Goal: Check status

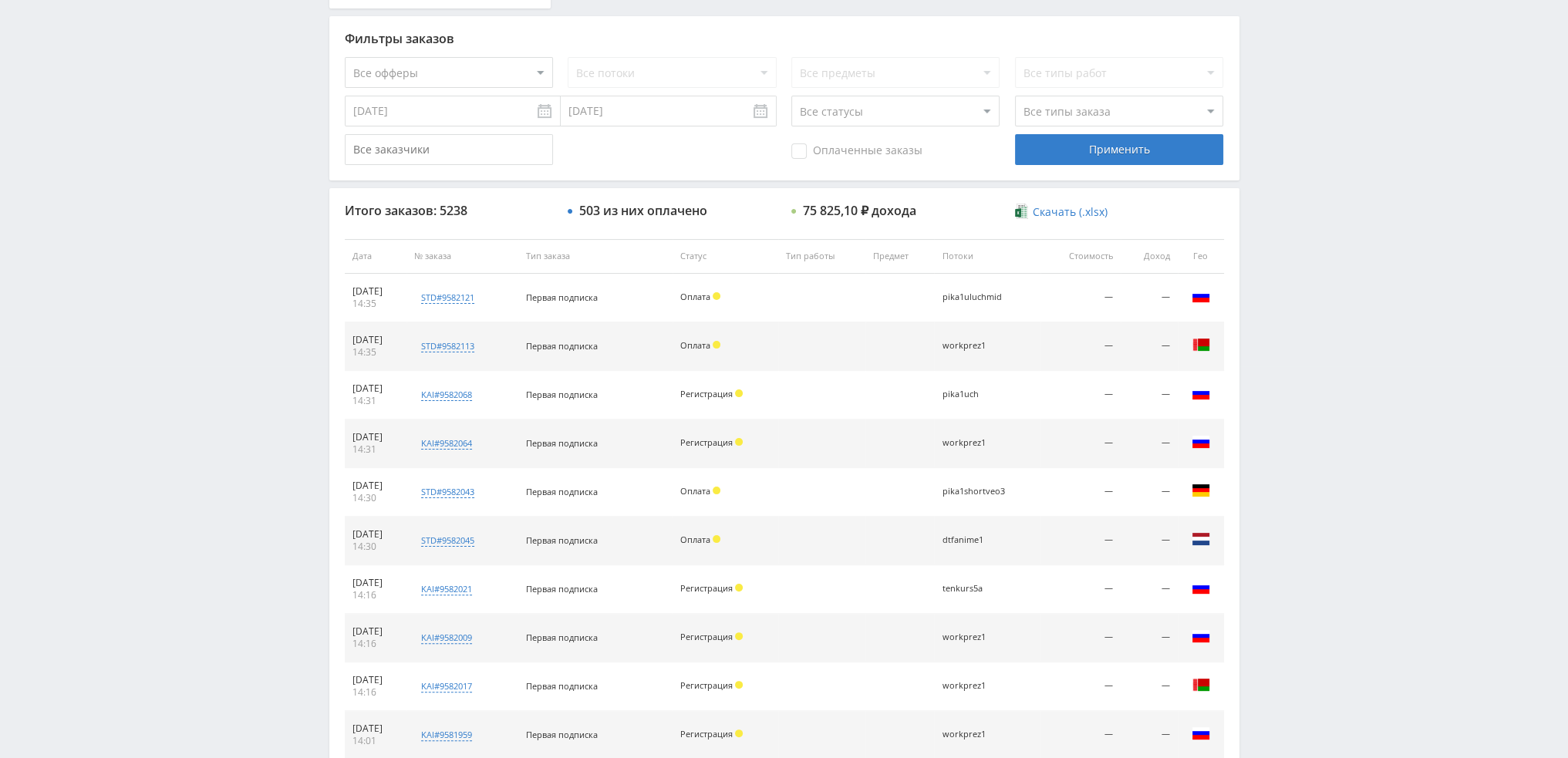
scroll to position [534, 0]
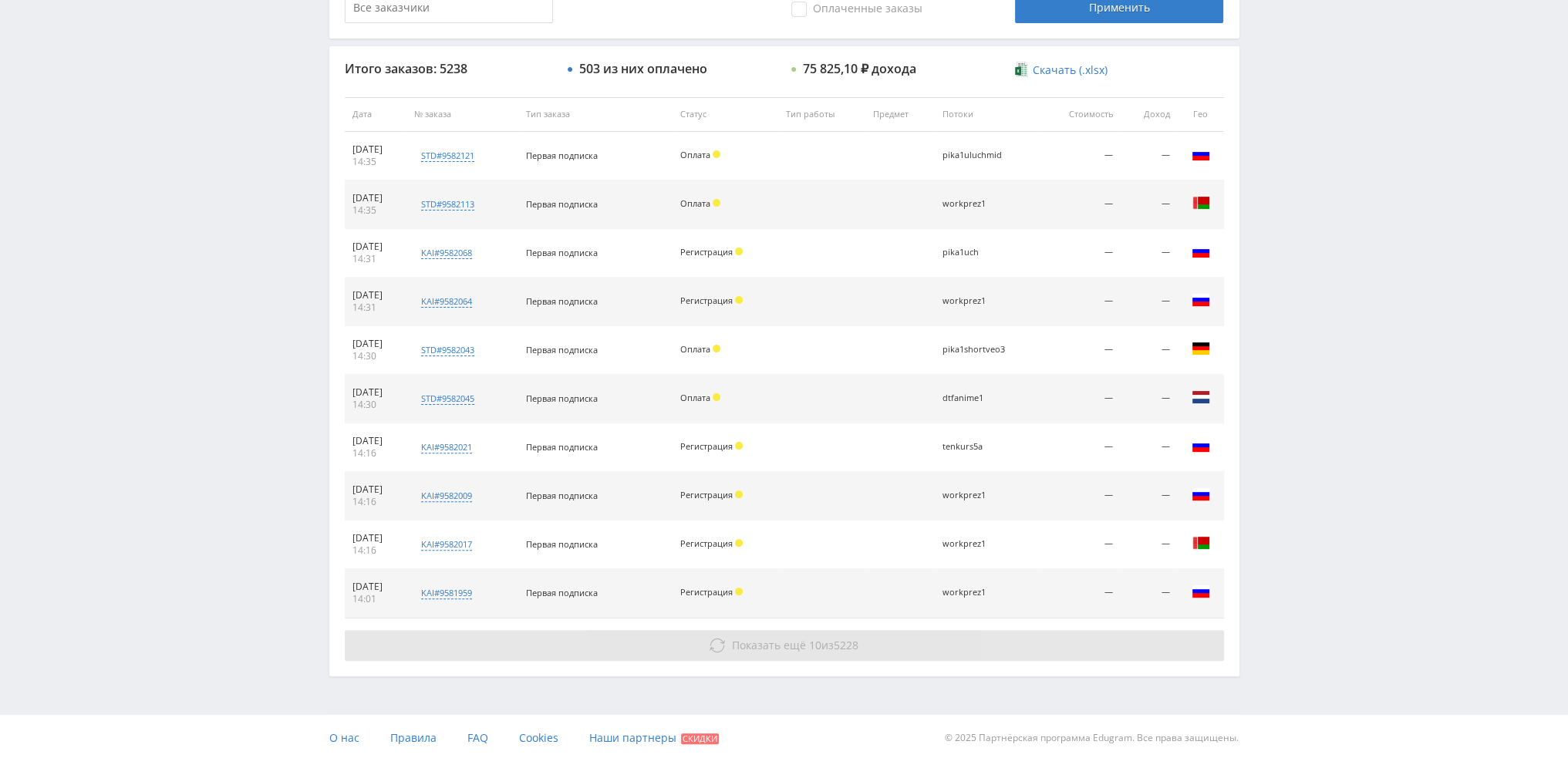
click at [769, 645] on span "Показать ещё" at bounding box center [769, 645] width 74 height 15
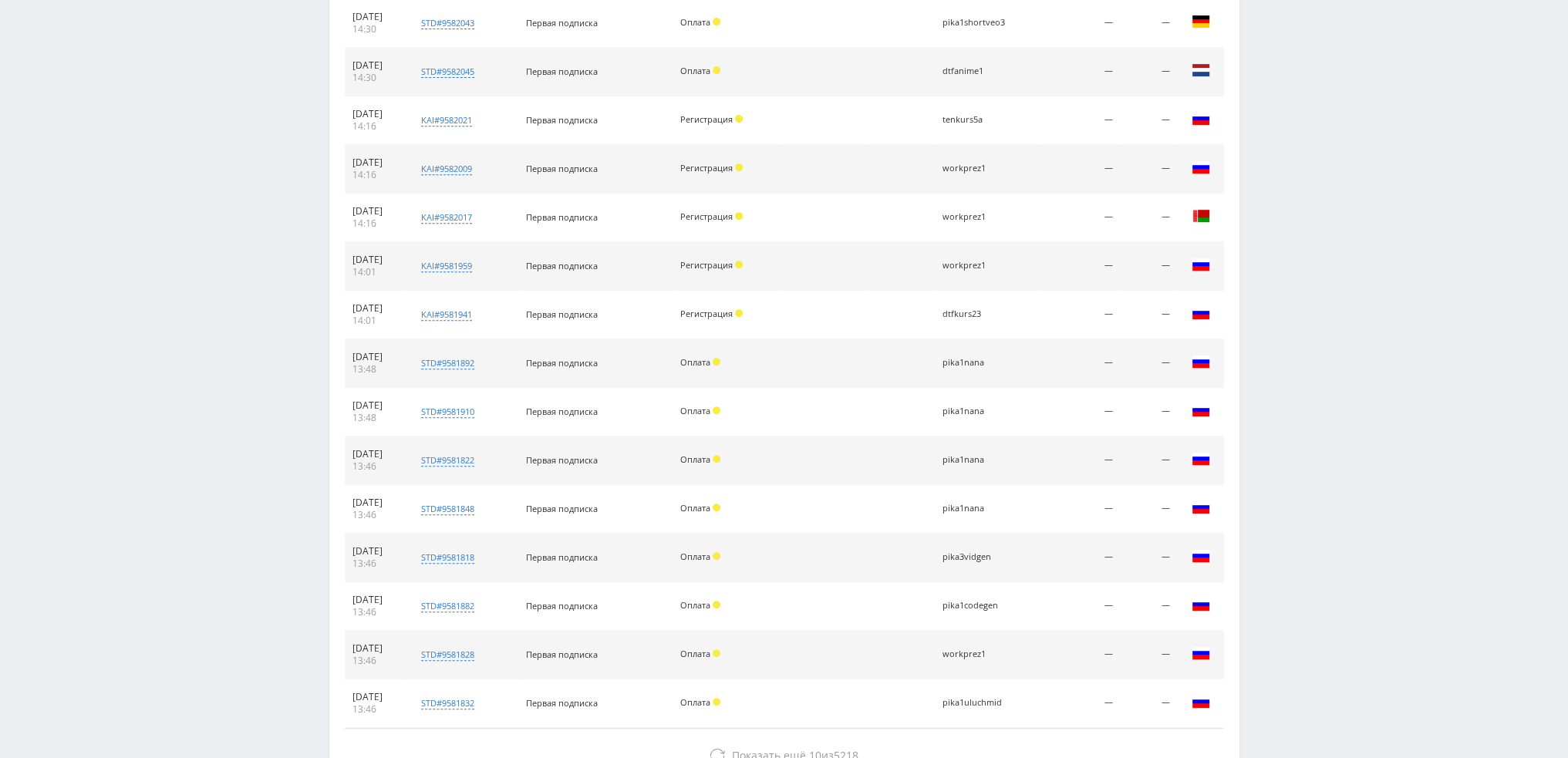
scroll to position [970, 0]
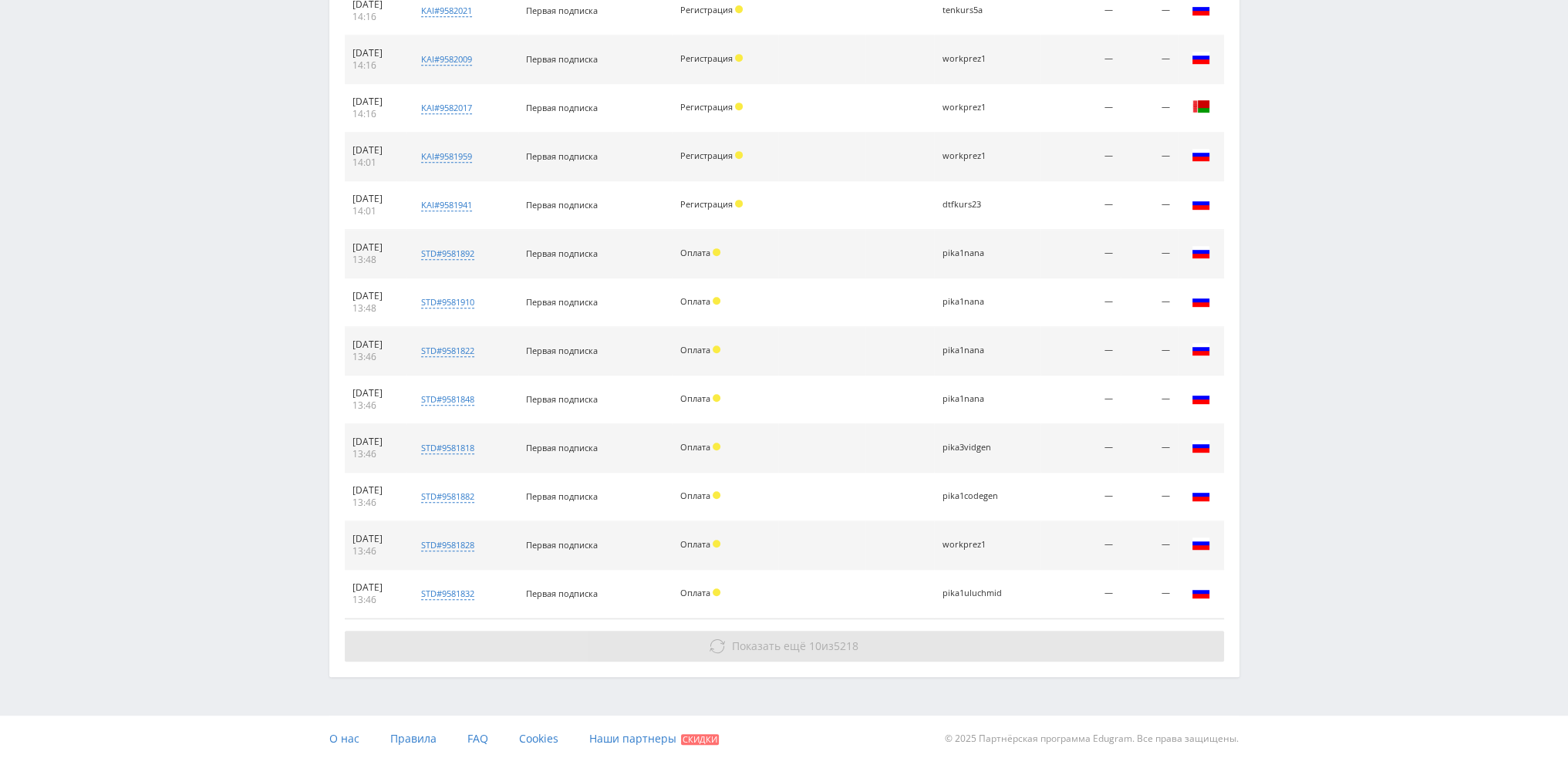
click at [869, 640] on button "Показать ещё 10 из 5218" at bounding box center [784, 647] width 880 height 31
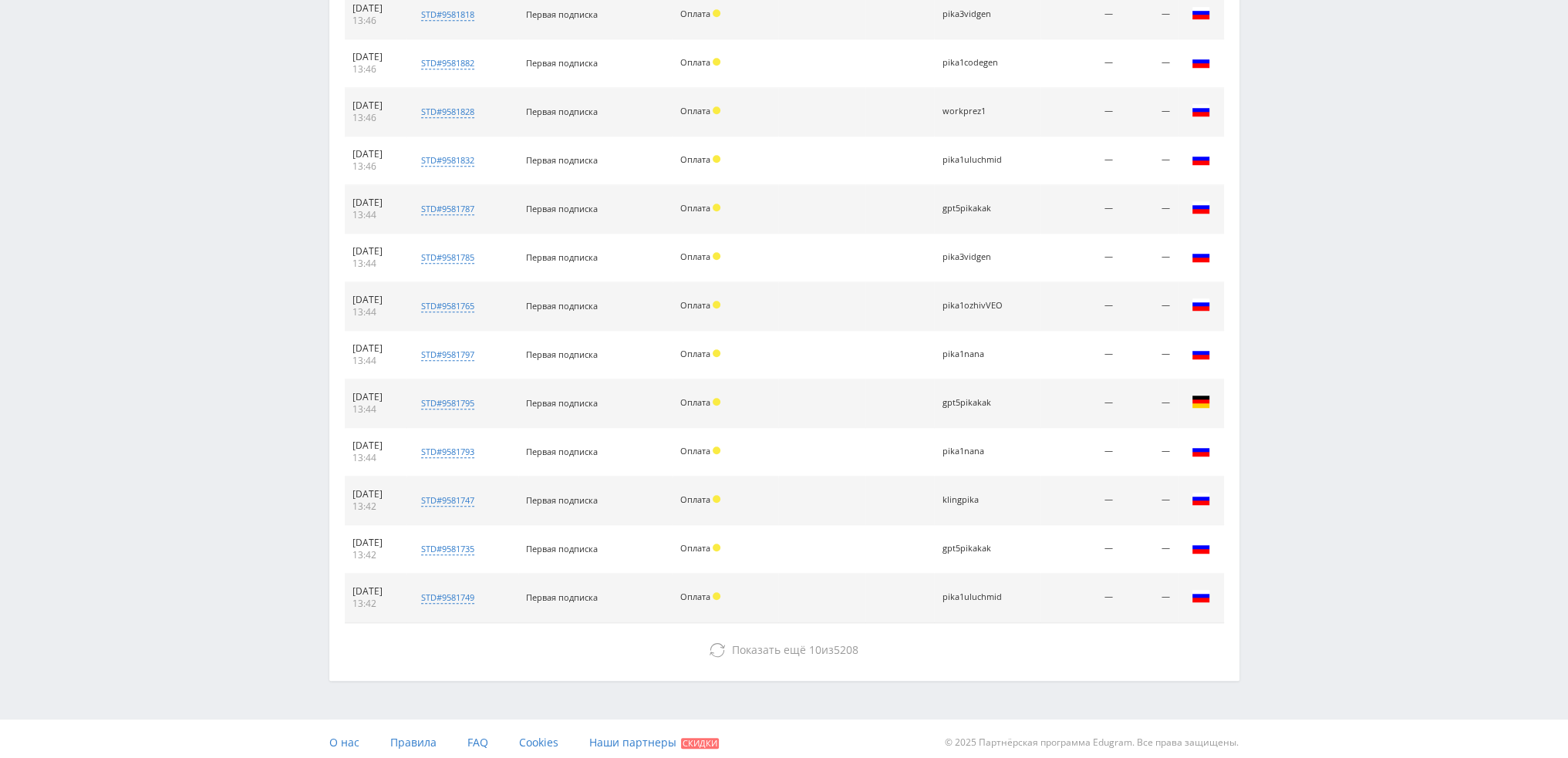
scroll to position [1406, 0]
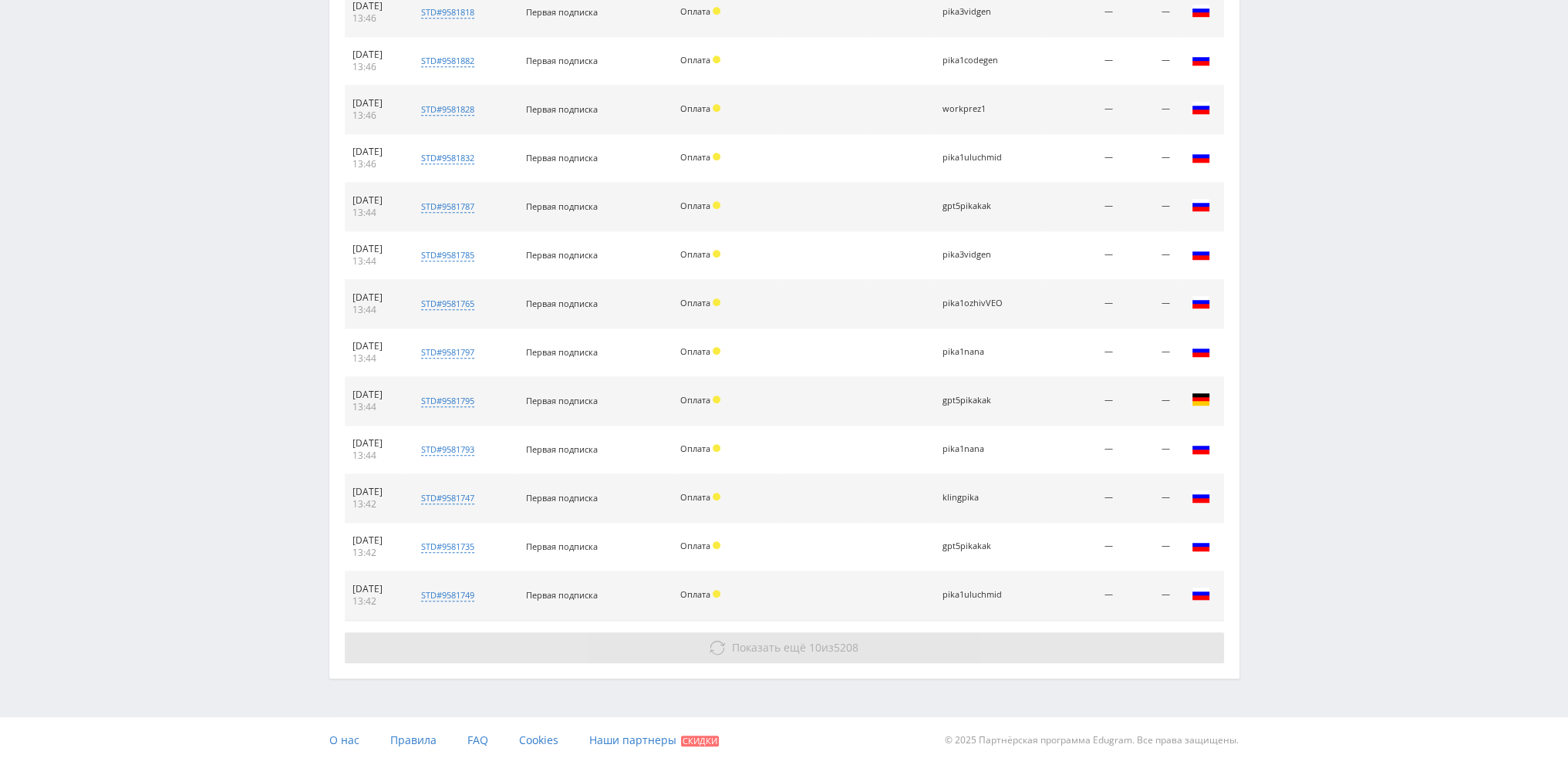
click at [901, 638] on button "Показать ещё 10 из 5208" at bounding box center [784, 648] width 880 height 31
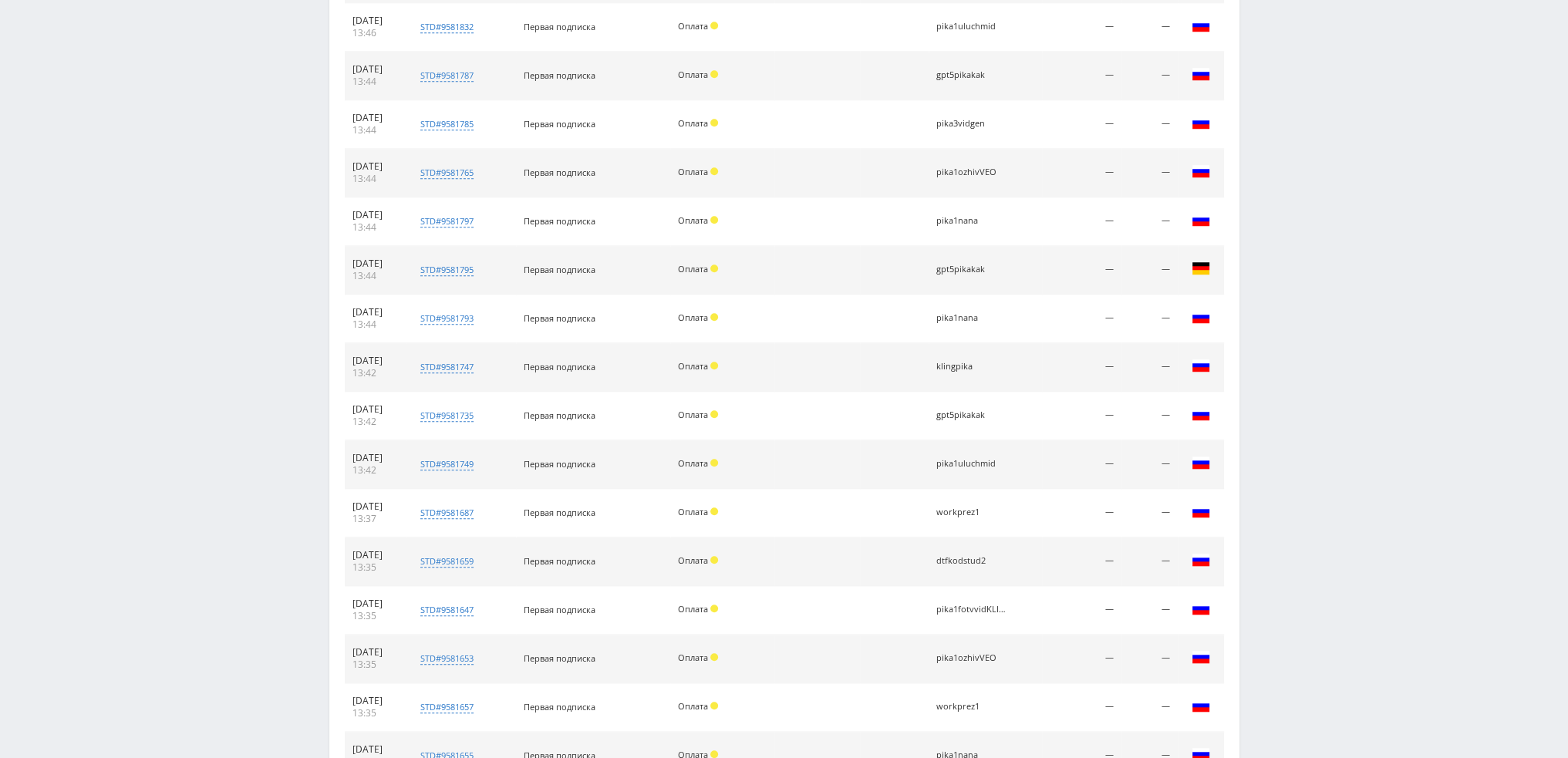
scroll to position [1841, 0]
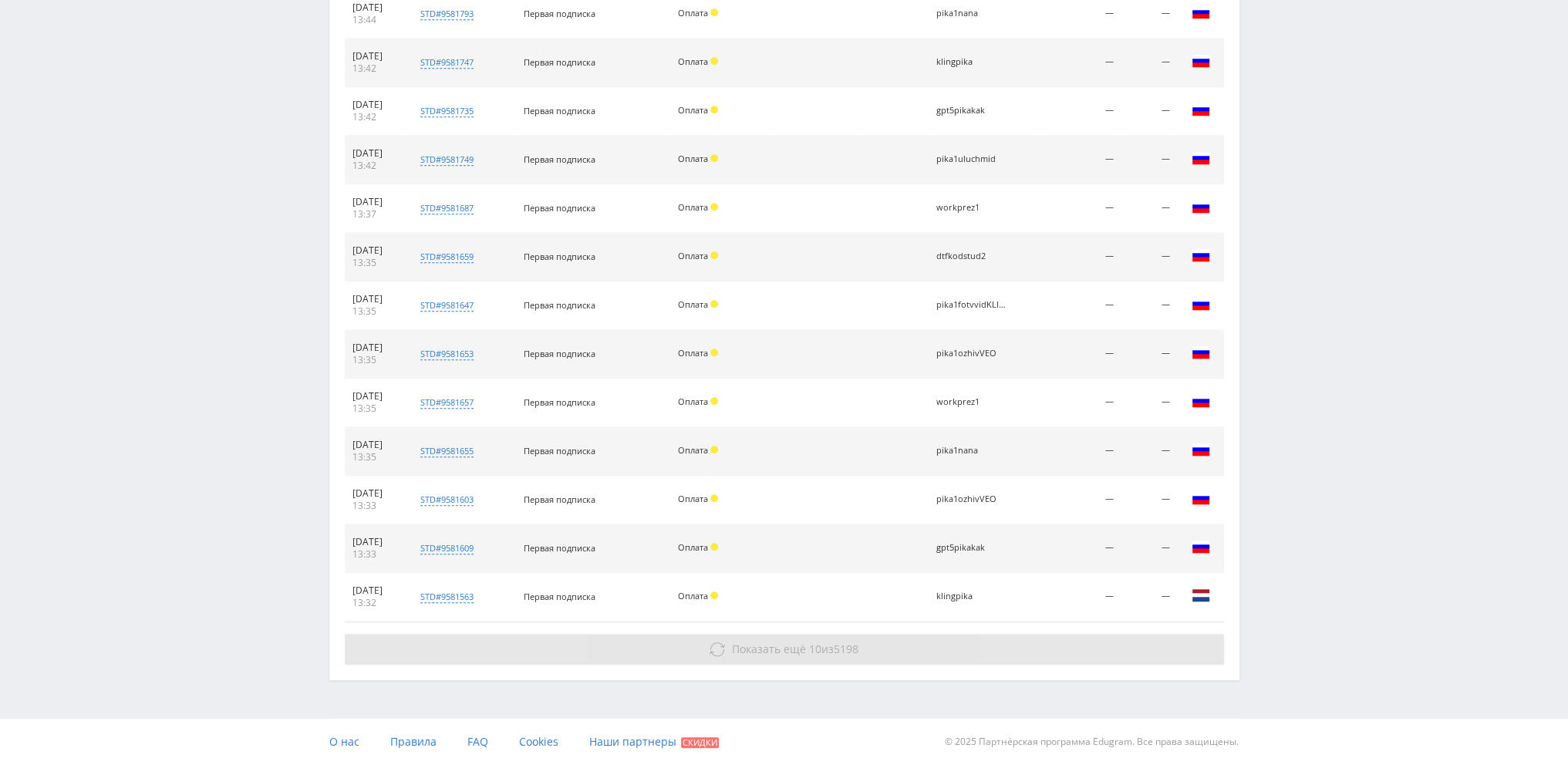
click at [911, 638] on button "Показать ещё 10 из 5198" at bounding box center [784, 650] width 880 height 31
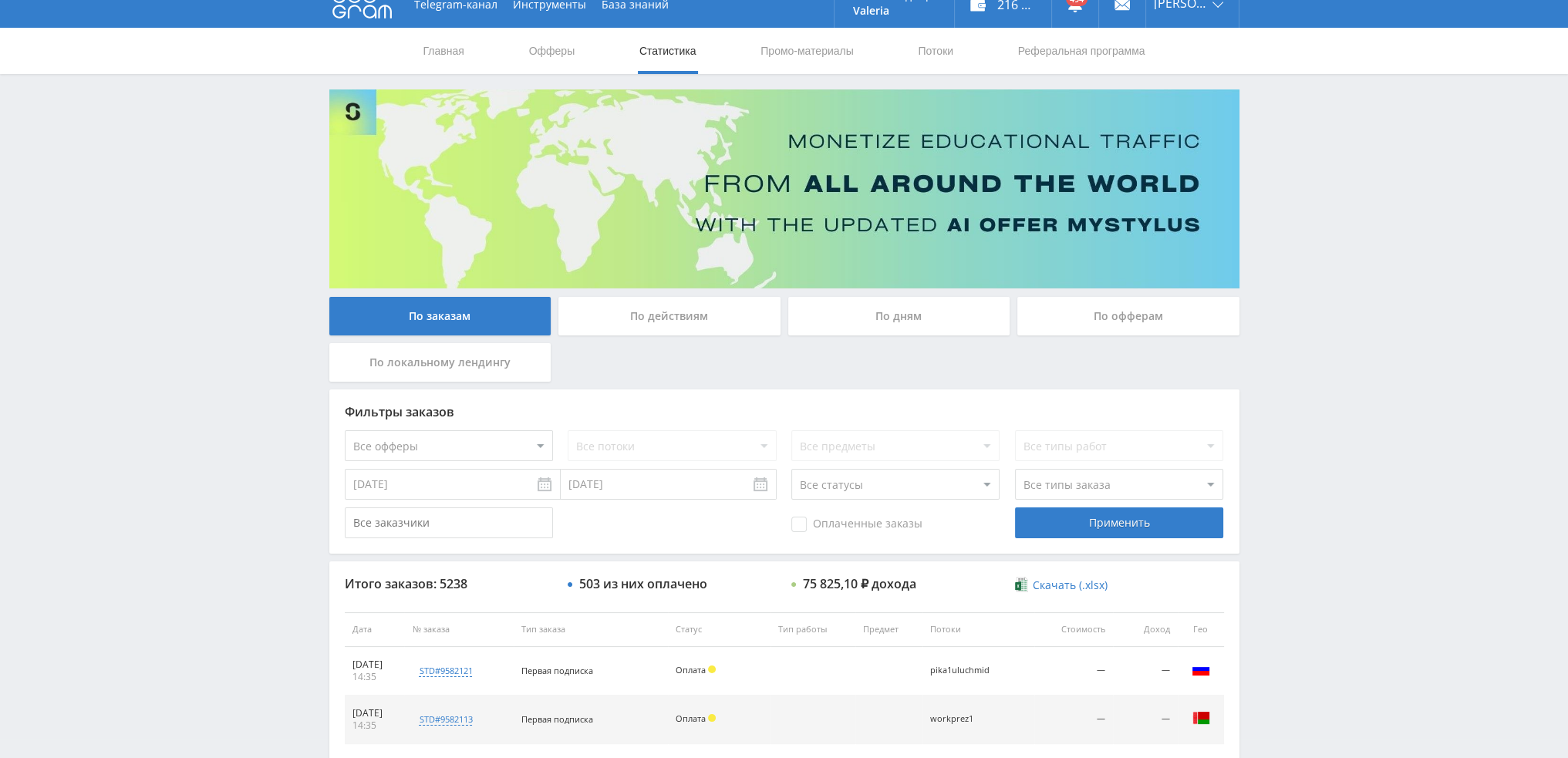
scroll to position [0, 0]
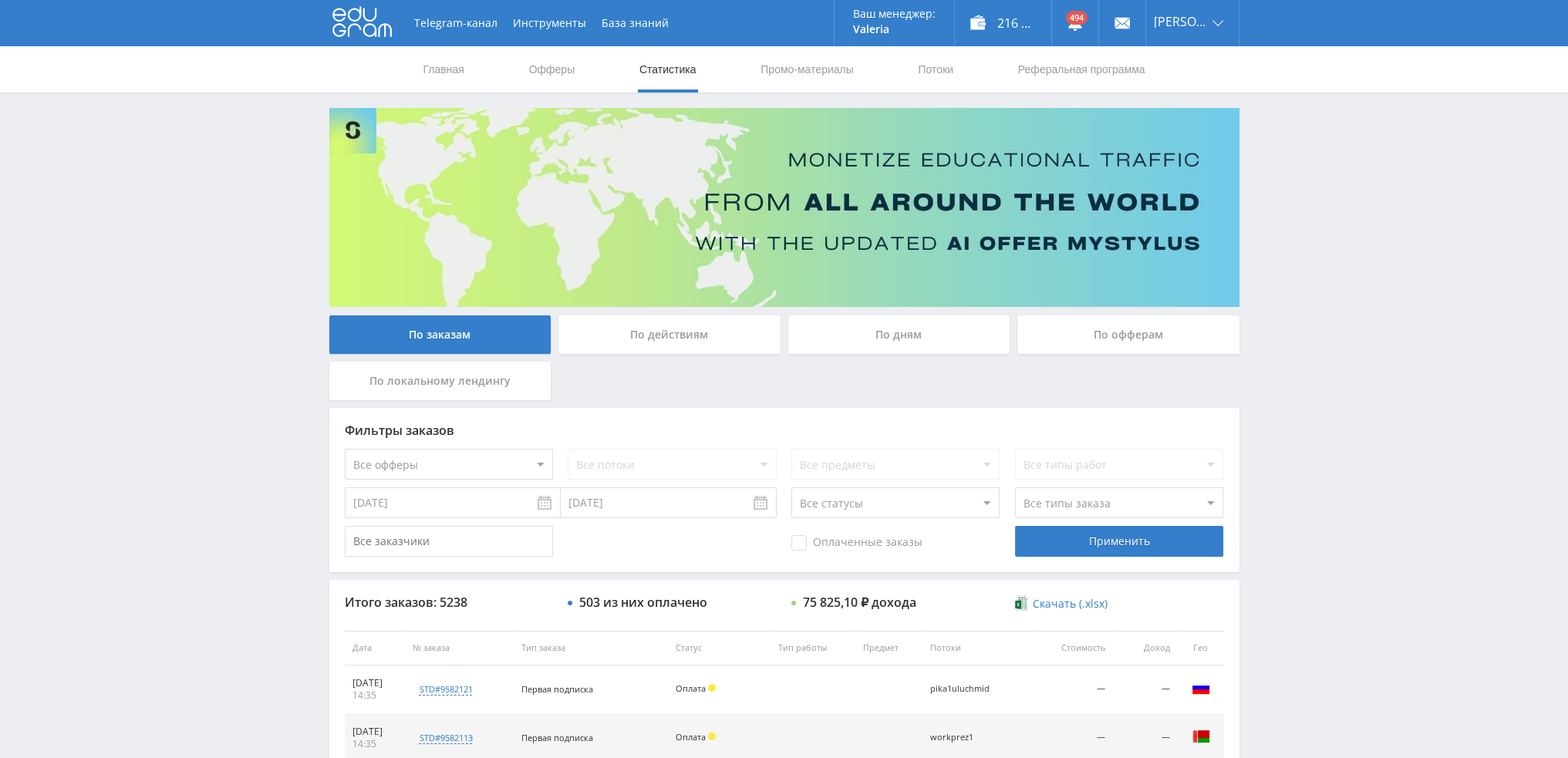
click at [895, 329] on div "По дням" at bounding box center [900, 334] width 222 height 39
click at [0, 0] on input "По дням" at bounding box center [0, 0] width 0 height 0
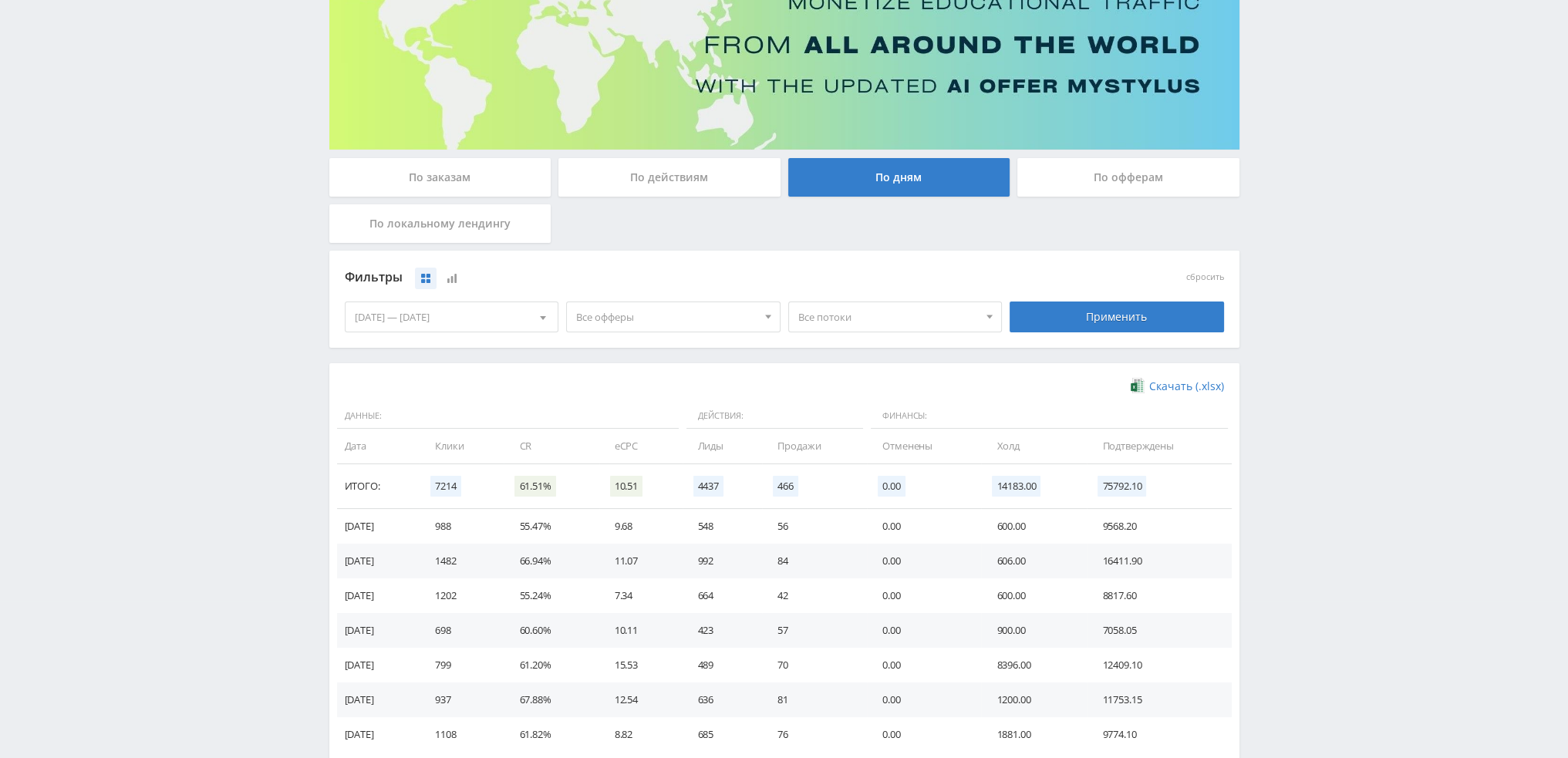
scroll to position [232, 0]
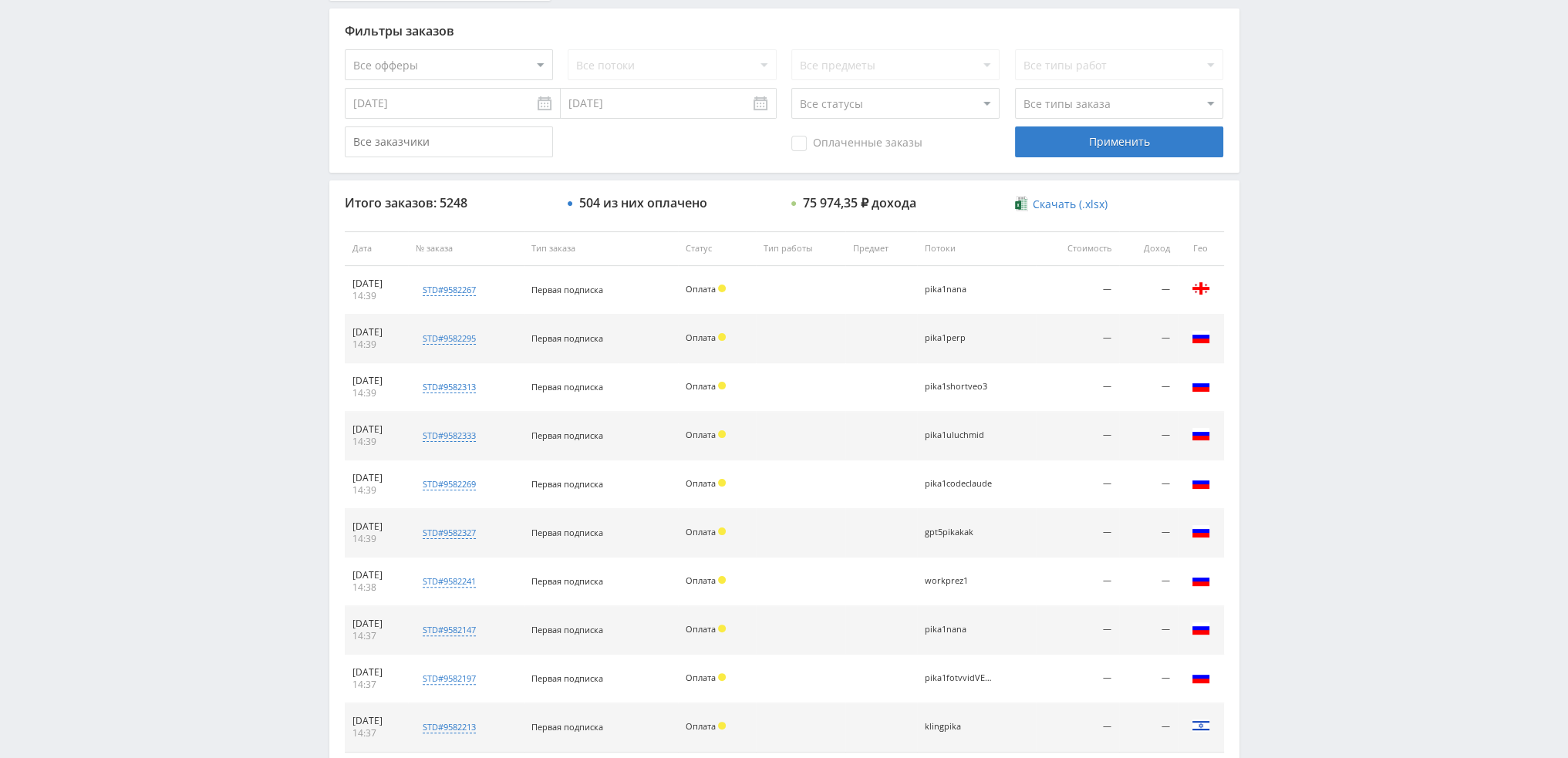
scroll to position [463, 0]
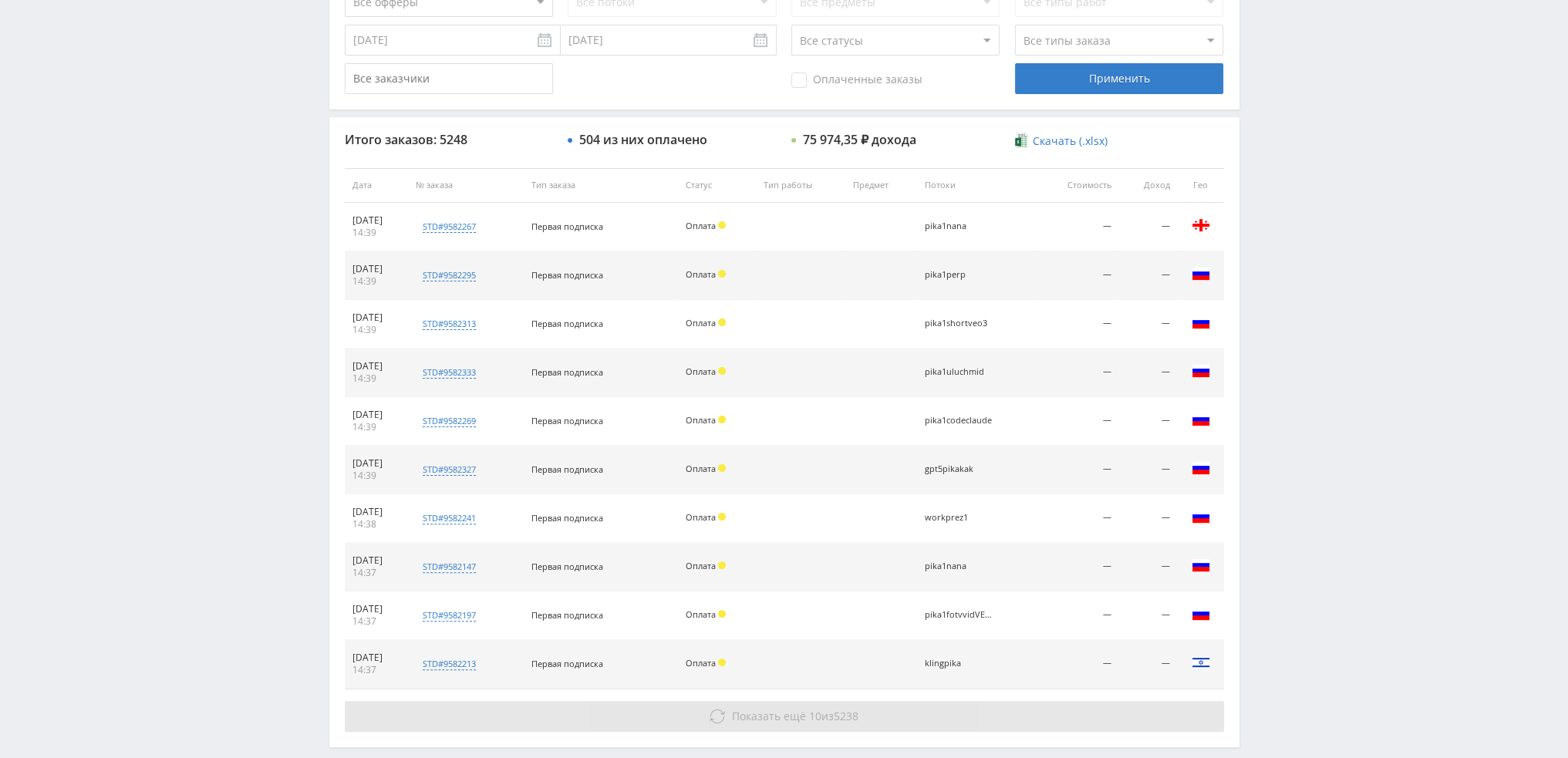
click at [722, 715] on icon at bounding box center [717, 716] width 16 height 16
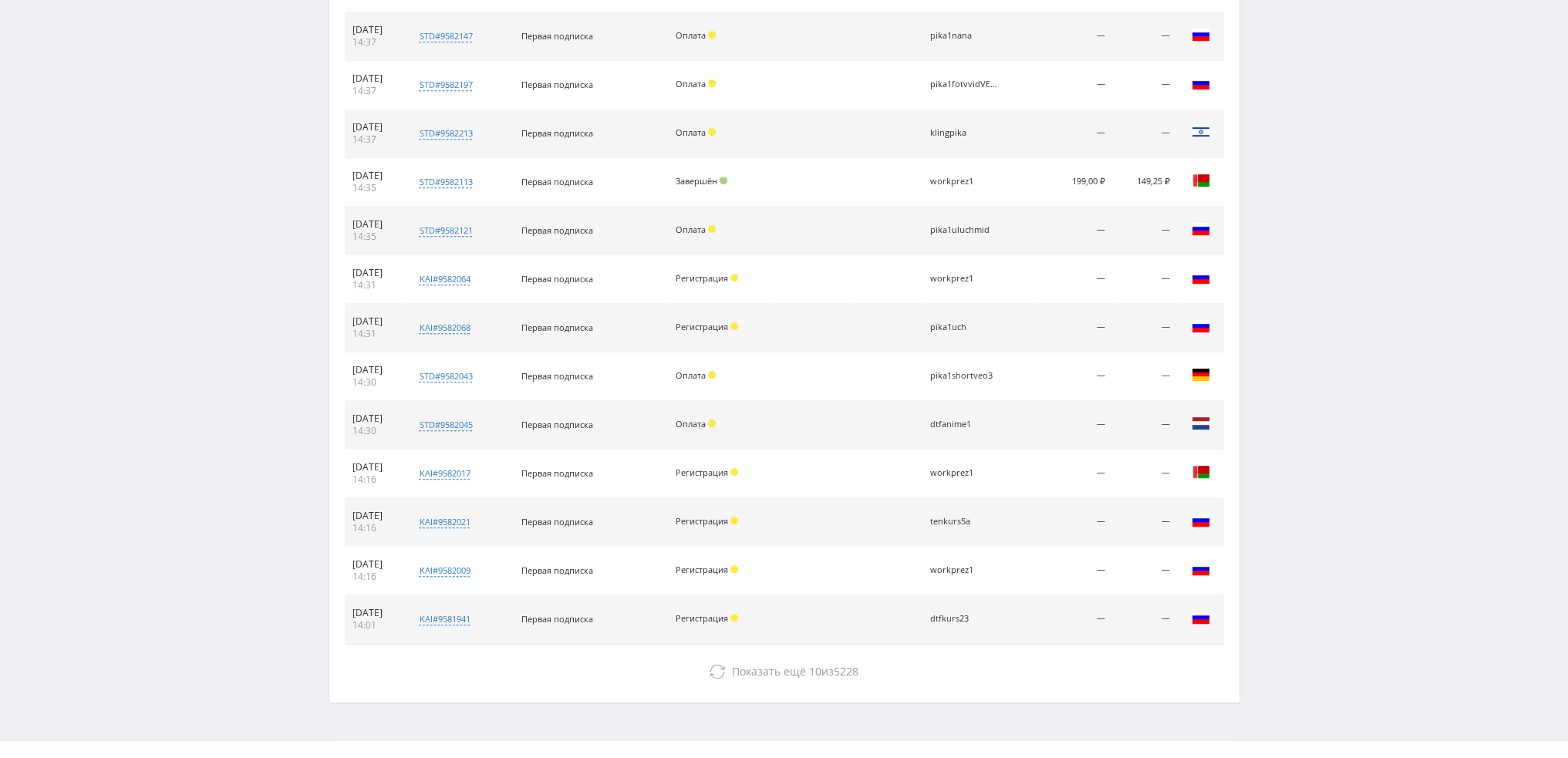
scroll to position [1018, 0]
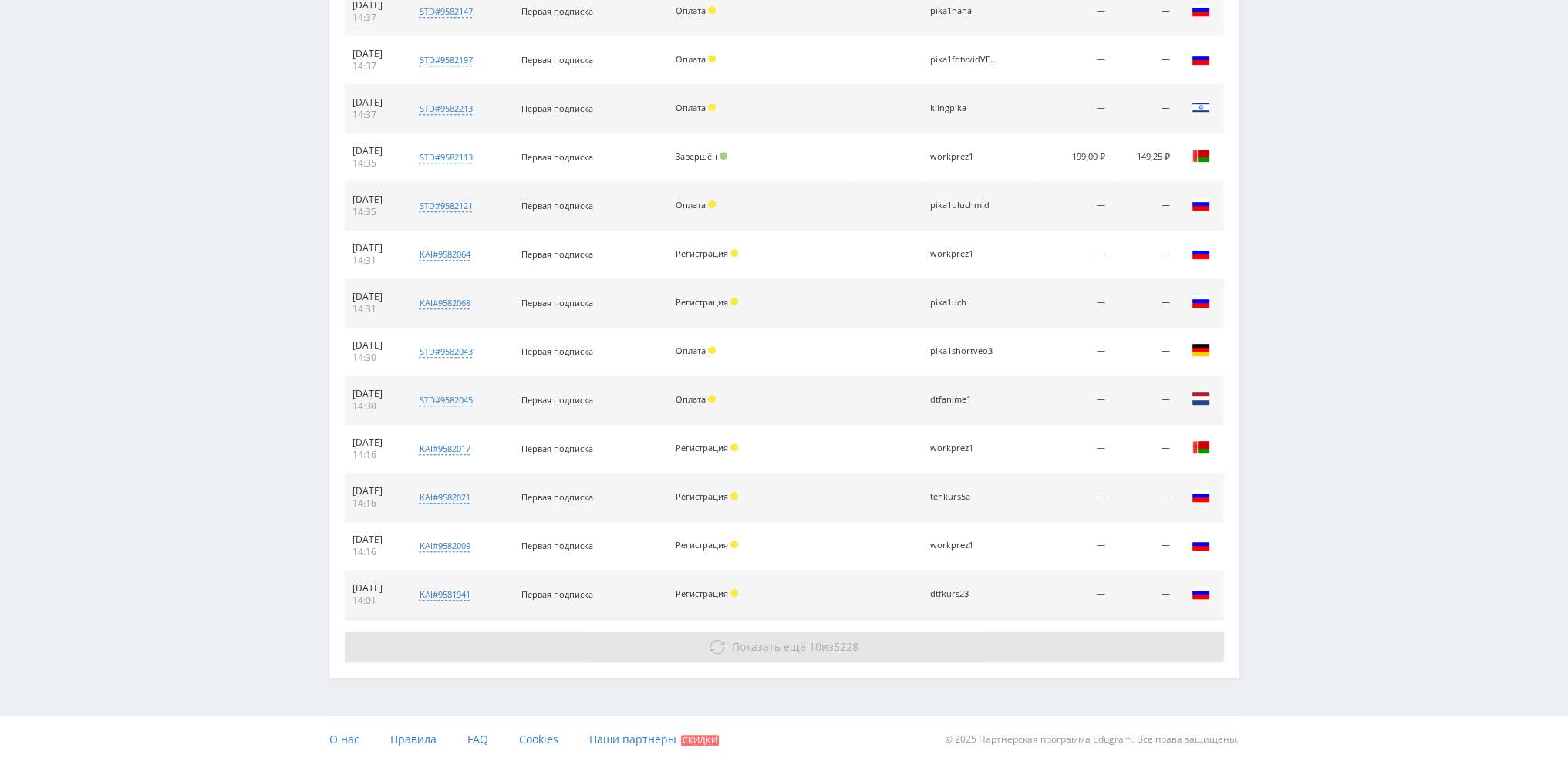
click at [895, 646] on button "Показать ещё 10 из 5228" at bounding box center [784, 647] width 880 height 31
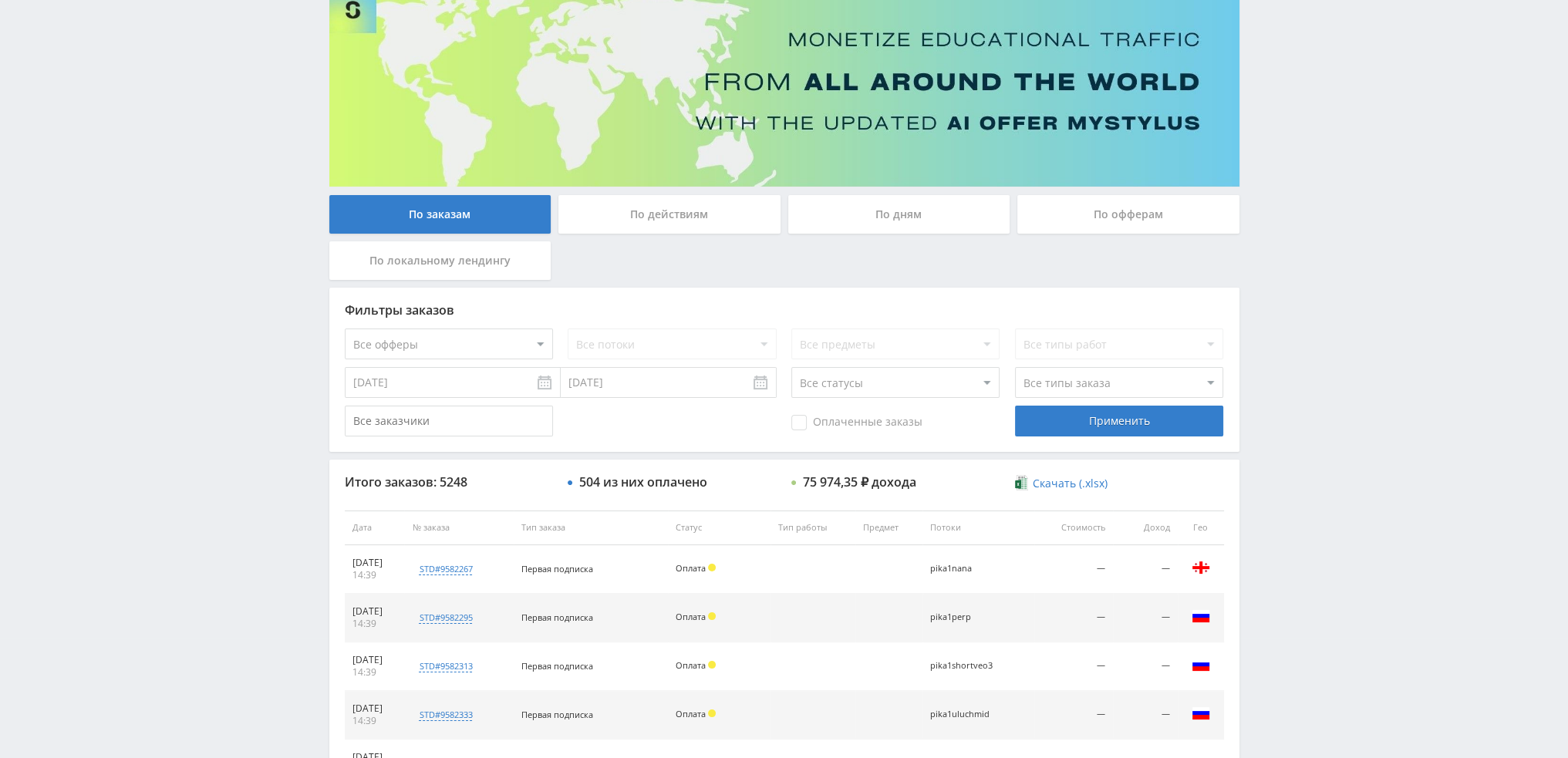
scroll to position [66, 0]
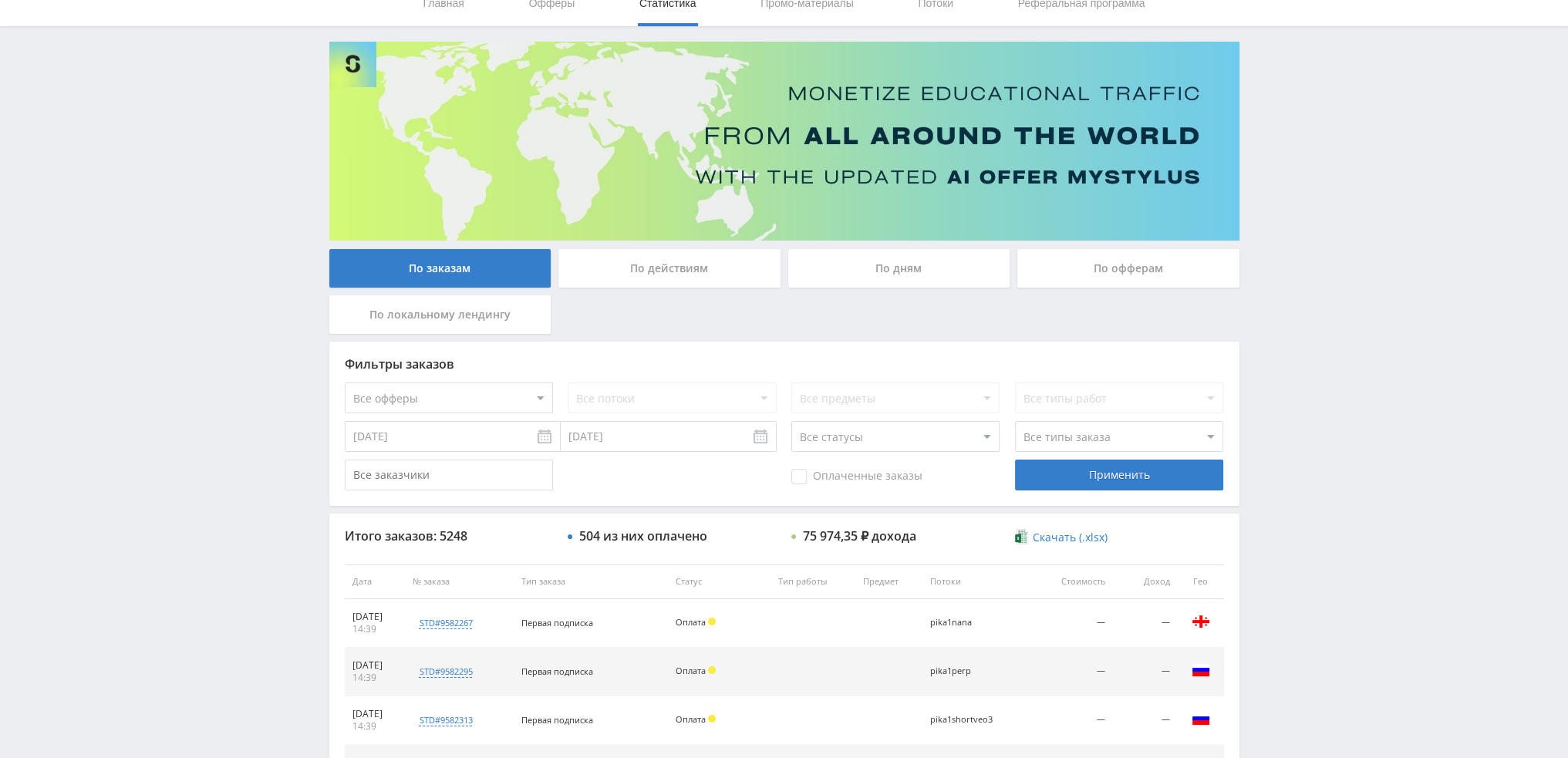
click at [919, 260] on div "По дням" at bounding box center [900, 268] width 222 height 39
click at [0, 0] on input "По дням" at bounding box center [0, 0] width 0 height 0
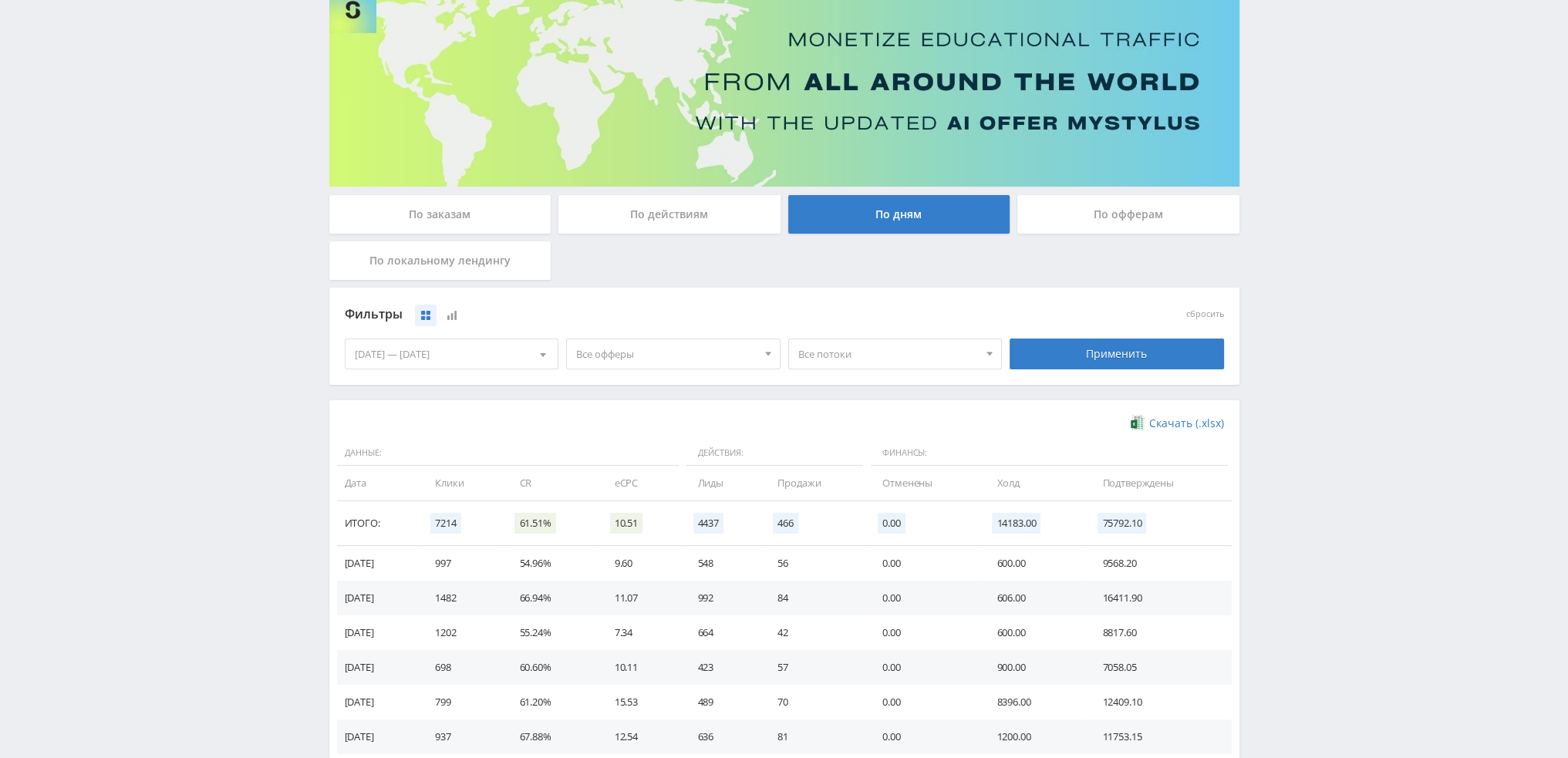
scroll to position [250, 0]
